Goal: Check status: Check status

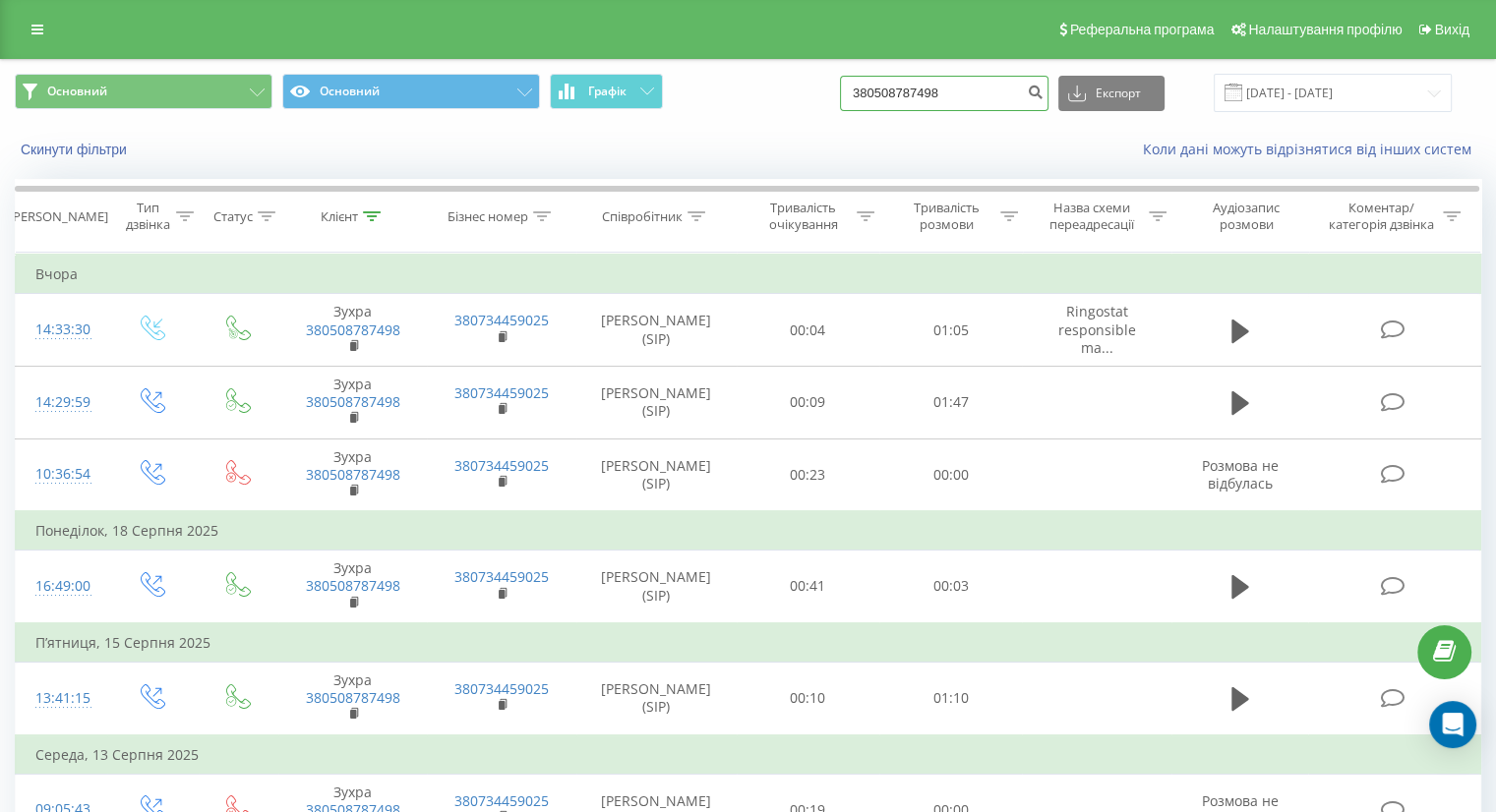
drag, startPoint x: 1019, startPoint y: 110, endPoint x: 751, endPoint y: 104, distance: 268.1
click at [751, 104] on div "Основний Основний Графік 380508787498 Експорт .csv .xls .xlsx [DATE] - [DATE]" at bounding box center [748, 92] width 1466 height 39
paste input "380957312006"
type input "380957312006"
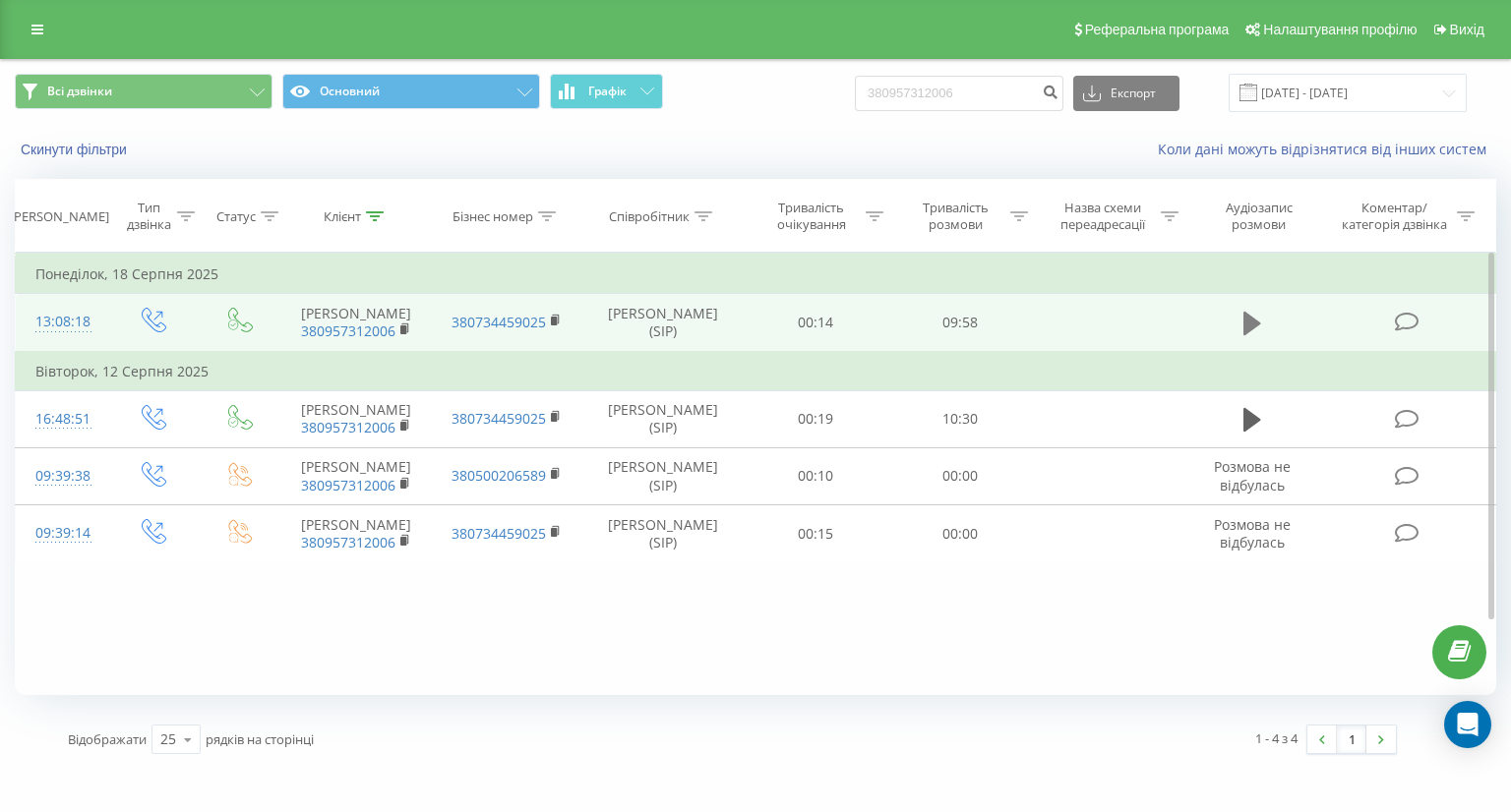
click at [1243, 335] on icon at bounding box center [1252, 324] width 18 height 24
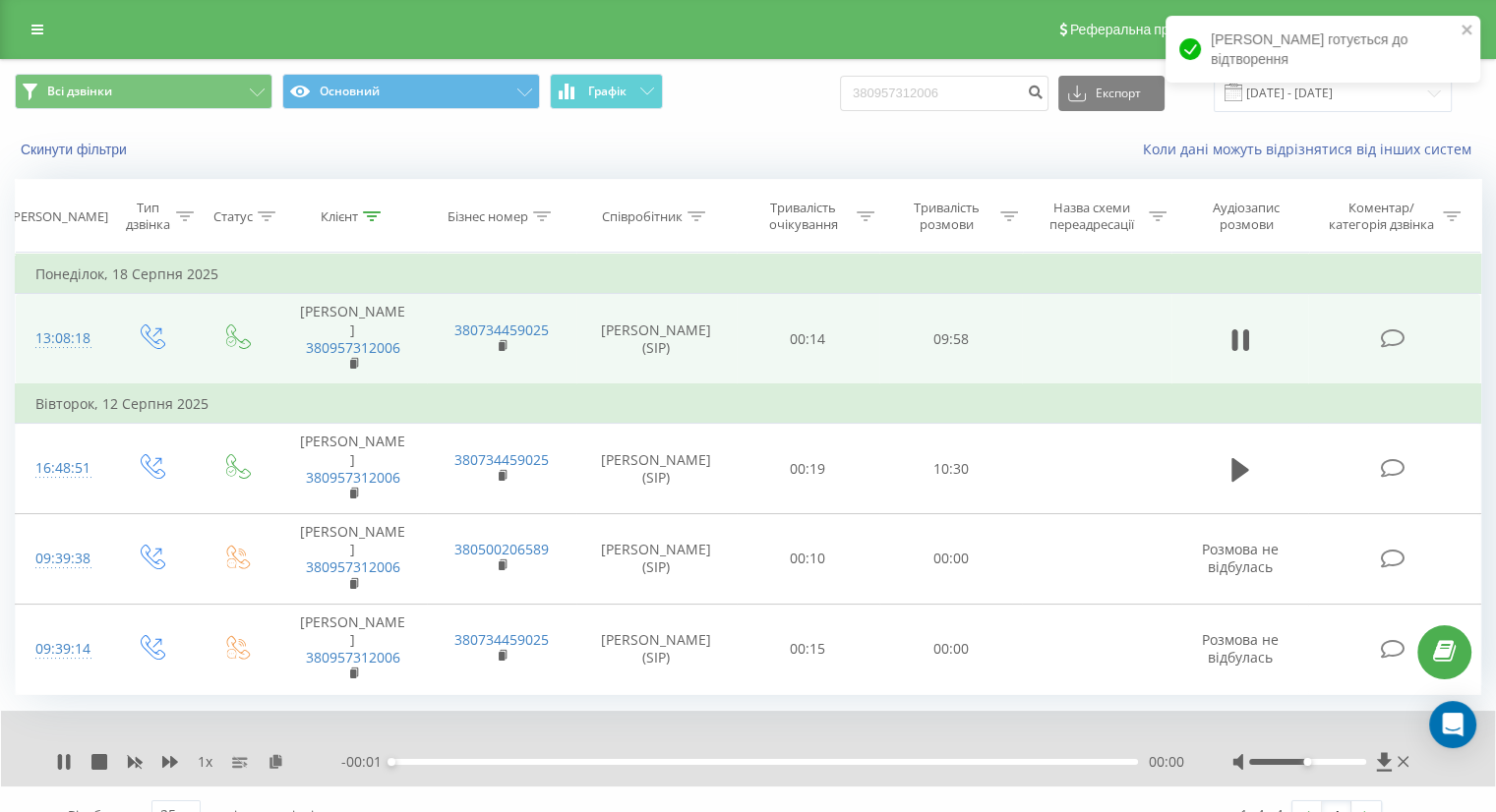
click at [154, 761] on div "1 x" at bounding box center [198, 762] width 285 height 20
click at [169, 761] on icon at bounding box center [170, 762] width 16 height 12
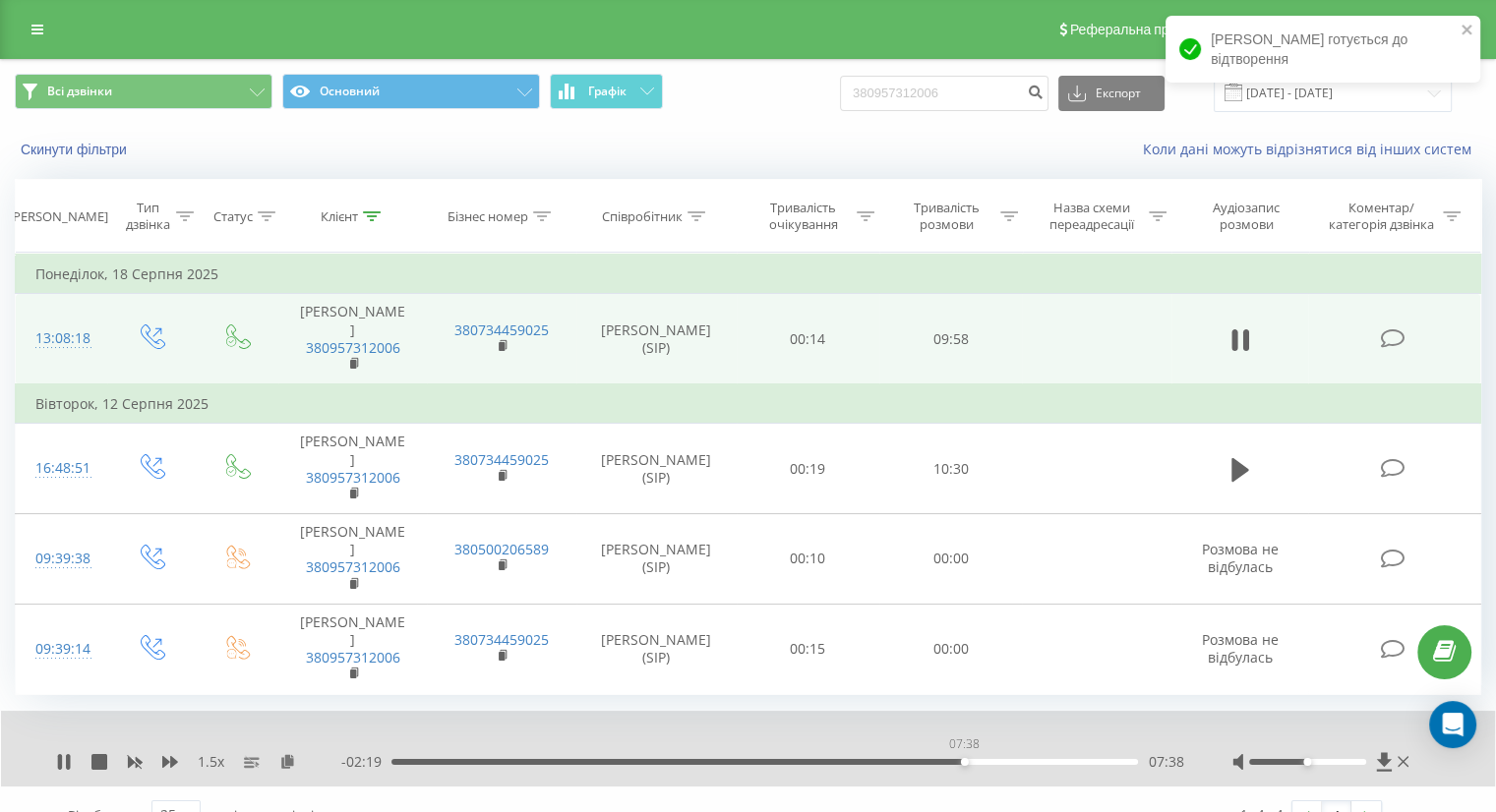
click at [964, 759] on div "07:38" at bounding box center [764, 762] width 747 height 6
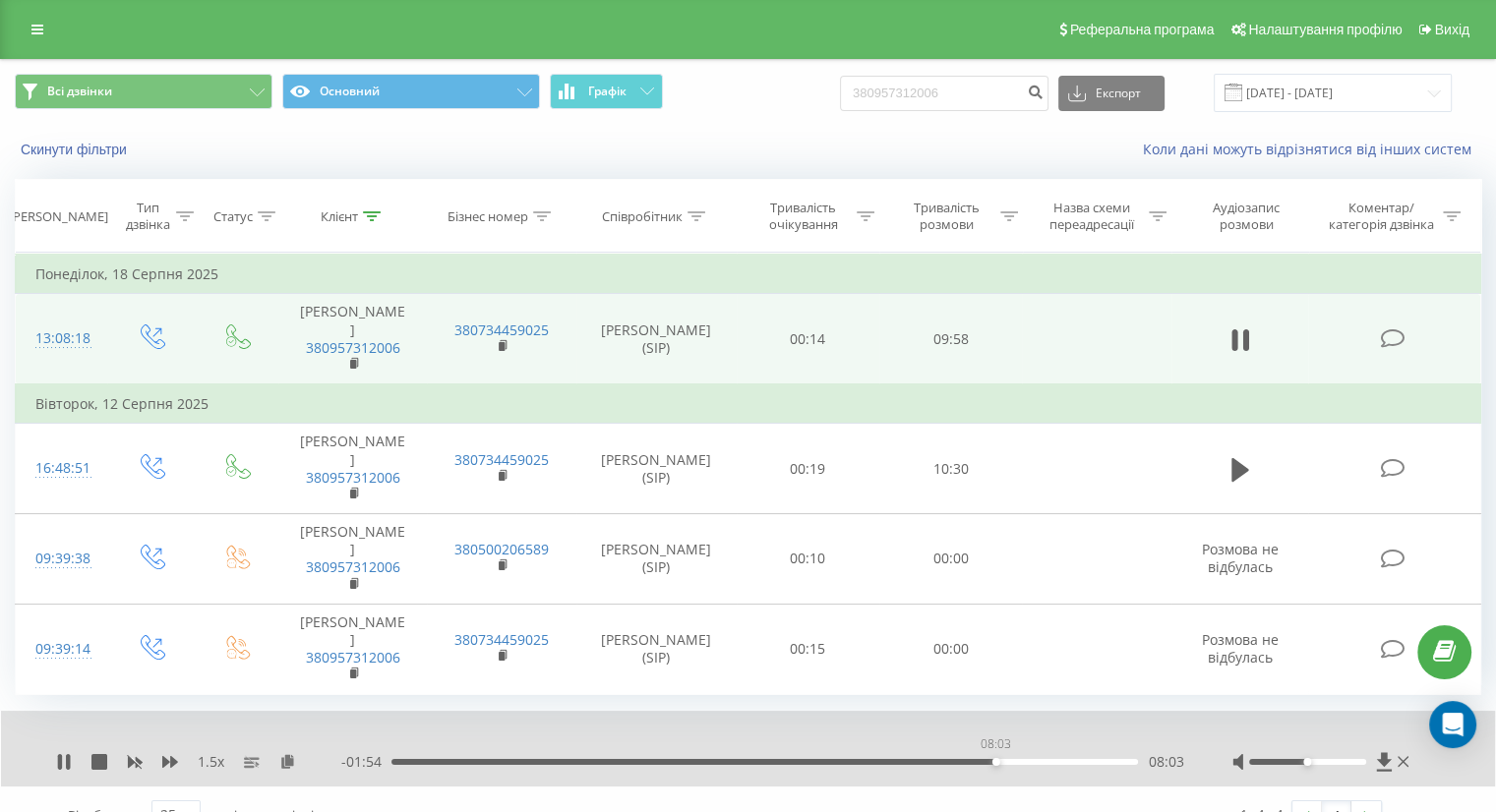
click at [996, 762] on div "08:03" at bounding box center [764, 762] width 747 height 6
click at [171, 760] on icon at bounding box center [170, 762] width 16 height 12
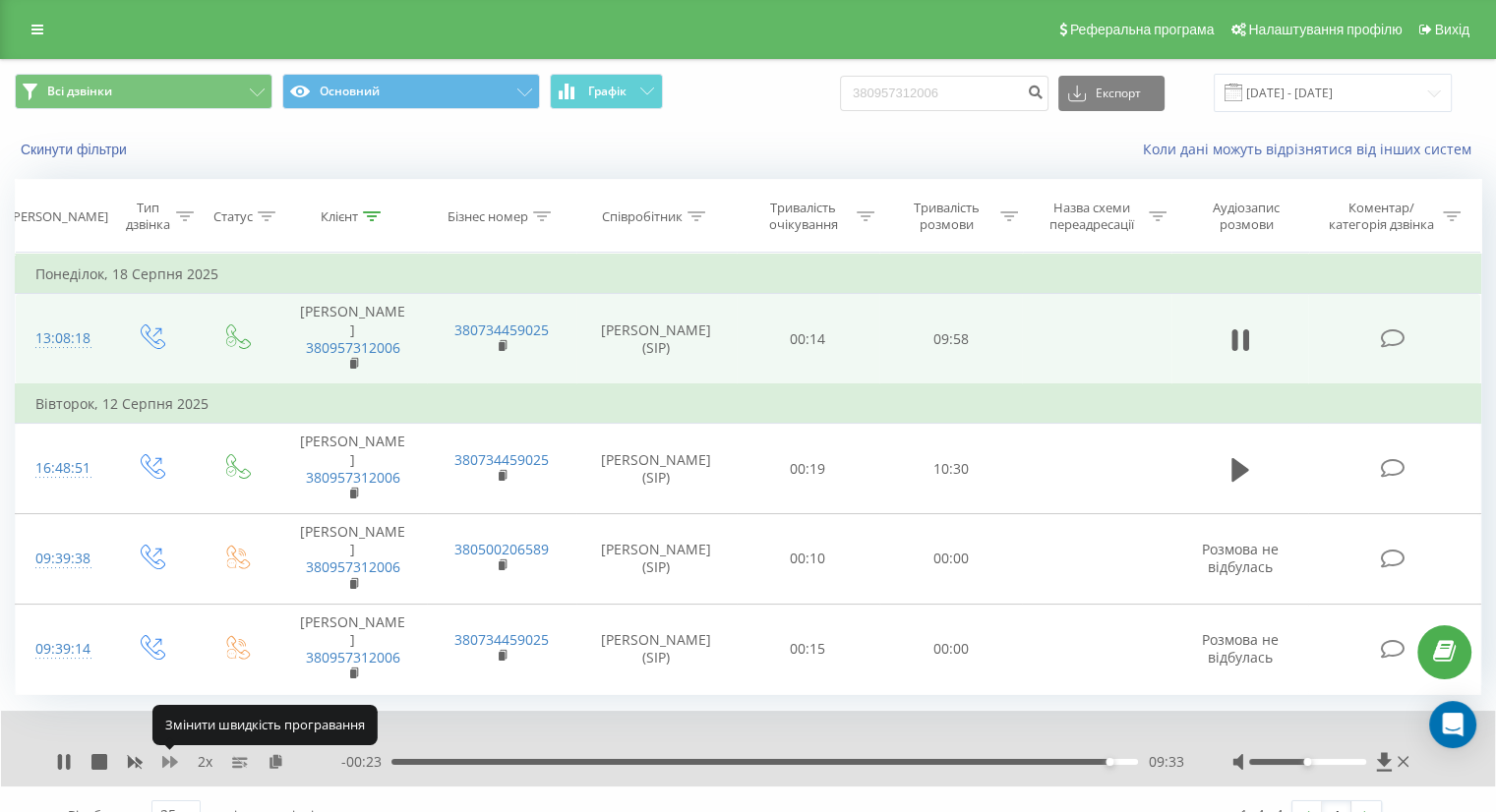
click at [171, 760] on icon at bounding box center [170, 762] width 16 height 12
click at [63, 758] on icon at bounding box center [64, 762] width 16 height 16
